Goal: Entertainment & Leisure: Consume media (video, audio)

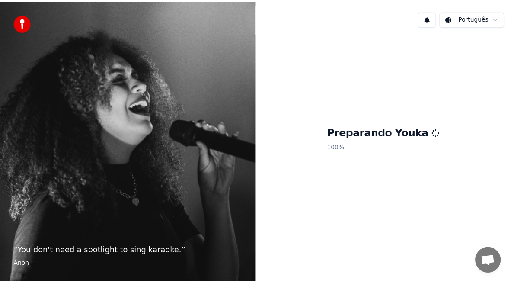
scroll to position [2113, 0]
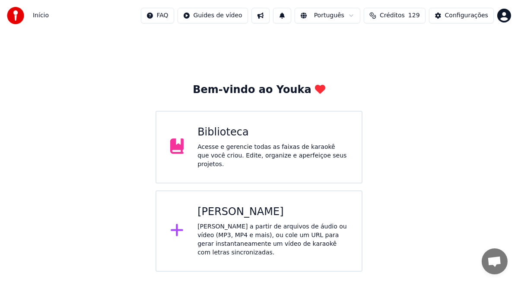
click at [238, 148] on div "Acesse e gerencie todas as faixas de karaokê que você criou. Edite, organize e …" at bounding box center [273, 156] width 150 height 26
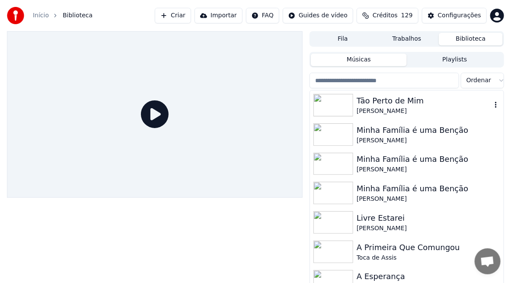
click at [391, 111] on div "[PERSON_NAME]" at bounding box center [424, 111] width 135 height 9
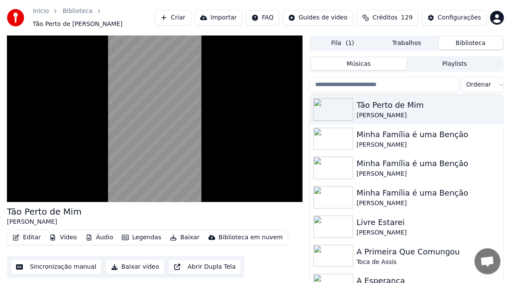
click at [455, 68] on button "Playlists" at bounding box center [455, 63] width 96 height 13
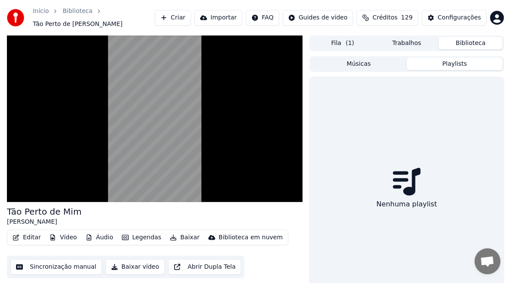
click at [365, 65] on button "Músicas" at bounding box center [359, 63] width 96 height 13
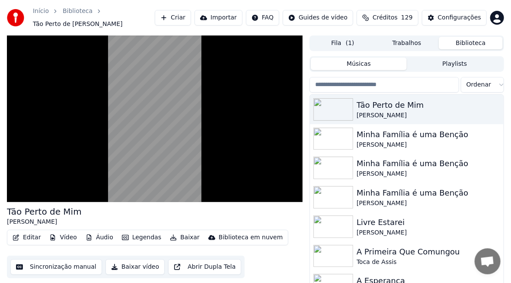
click at [400, 45] on button "Trabalhos" at bounding box center [407, 43] width 64 height 13
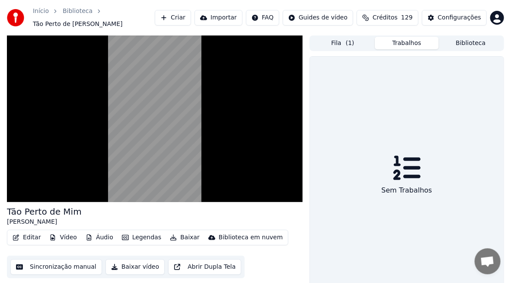
click at [338, 43] on button "Fila ( 1 )" at bounding box center [343, 43] width 64 height 13
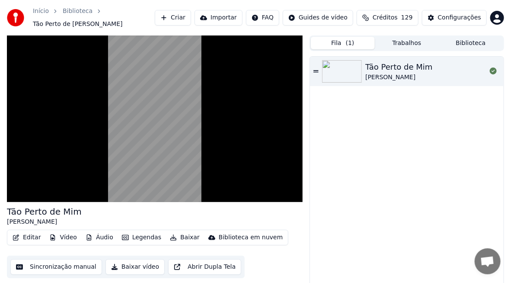
click at [409, 45] on button "Trabalhos" at bounding box center [407, 43] width 64 height 13
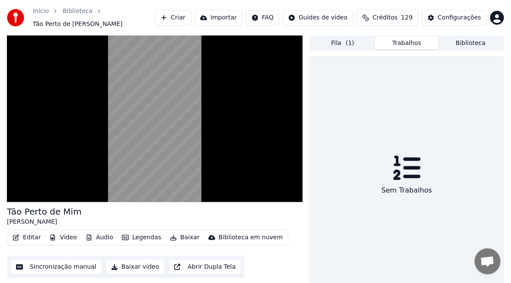
click at [459, 47] on button "Biblioteca" at bounding box center [471, 43] width 64 height 13
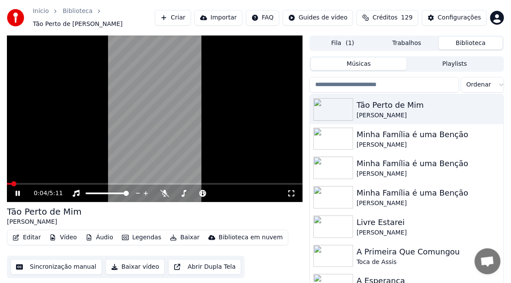
click at [61, 241] on button "Vídeo" at bounding box center [63, 237] width 35 height 12
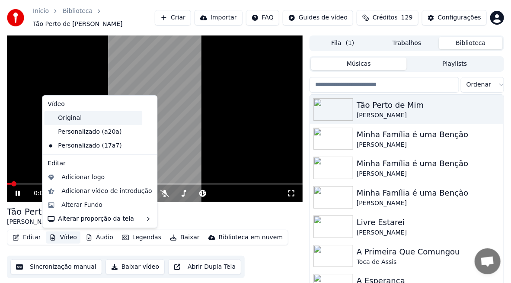
click at [77, 121] on div "Original" at bounding box center [93, 118] width 98 height 14
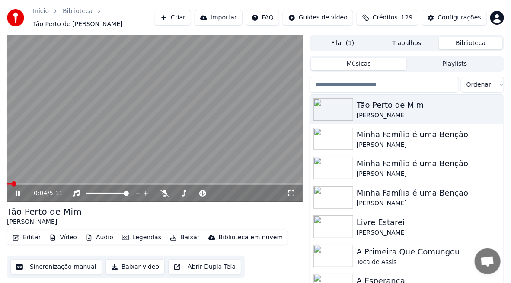
click at [96, 237] on button "Áudio" at bounding box center [99, 237] width 35 height 12
click at [57, 236] on button "Vídeo" at bounding box center [63, 237] width 35 height 12
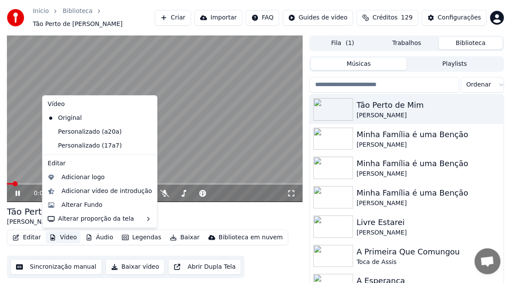
click at [57, 236] on button "Vídeo" at bounding box center [63, 237] width 35 height 12
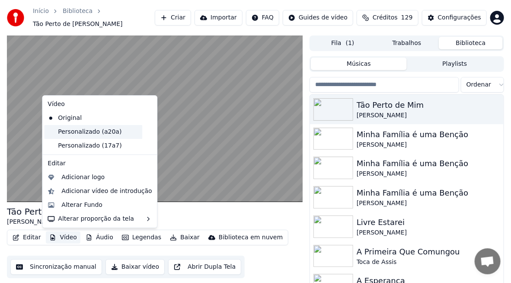
click at [88, 133] on div "Personalizado (a20a)" at bounding box center [93, 132] width 98 height 14
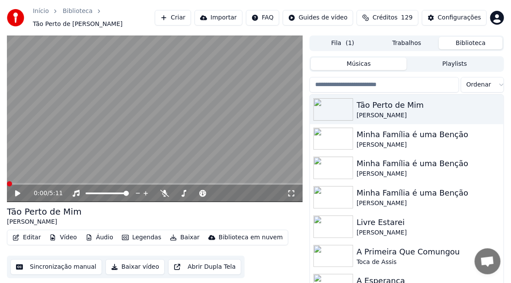
click at [13, 193] on div "0:00 / 5:11" at bounding box center [154, 193] width 289 height 9
click at [169, 194] on div at bounding box center [204, 193] width 70 height 9
click at [166, 194] on icon at bounding box center [164, 193] width 9 height 7
click at [165, 184] on span at bounding box center [155, 184] width 296 height 2
click at [194, 183] on span at bounding box center [155, 184] width 296 height 2
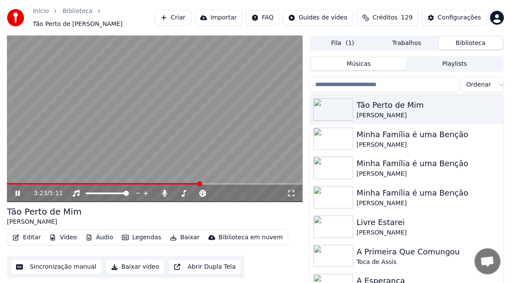
scroll to position [23, 0]
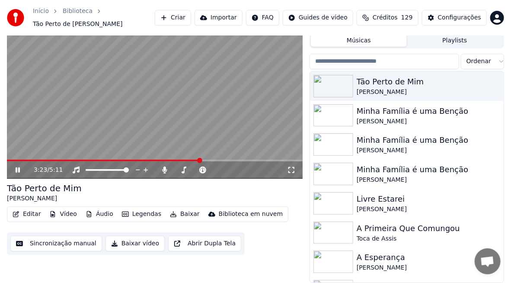
click at [54, 245] on button "Sincronização manual" at bounding box center [56, 244] width 92 height 16
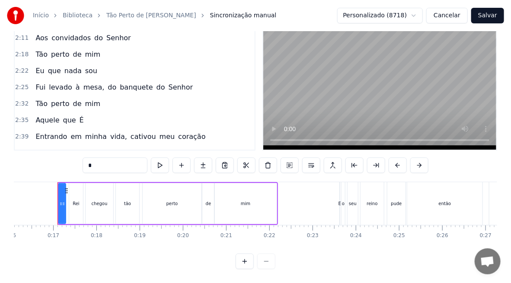
scroll to position [303, 0]
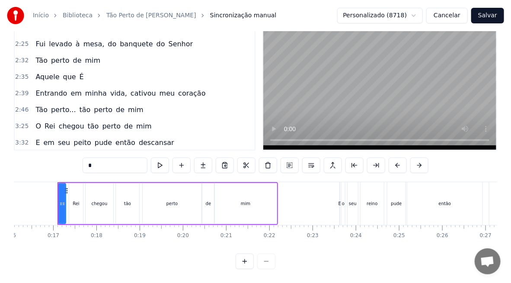
click at [37, 121] on span "O" at bounding box center [38, 126] width 7 height 10
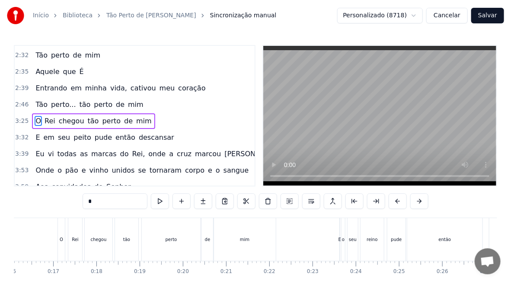
scroll to position [0, 8856]
